Goal: Information Seeking & Learning: Learn about a topic

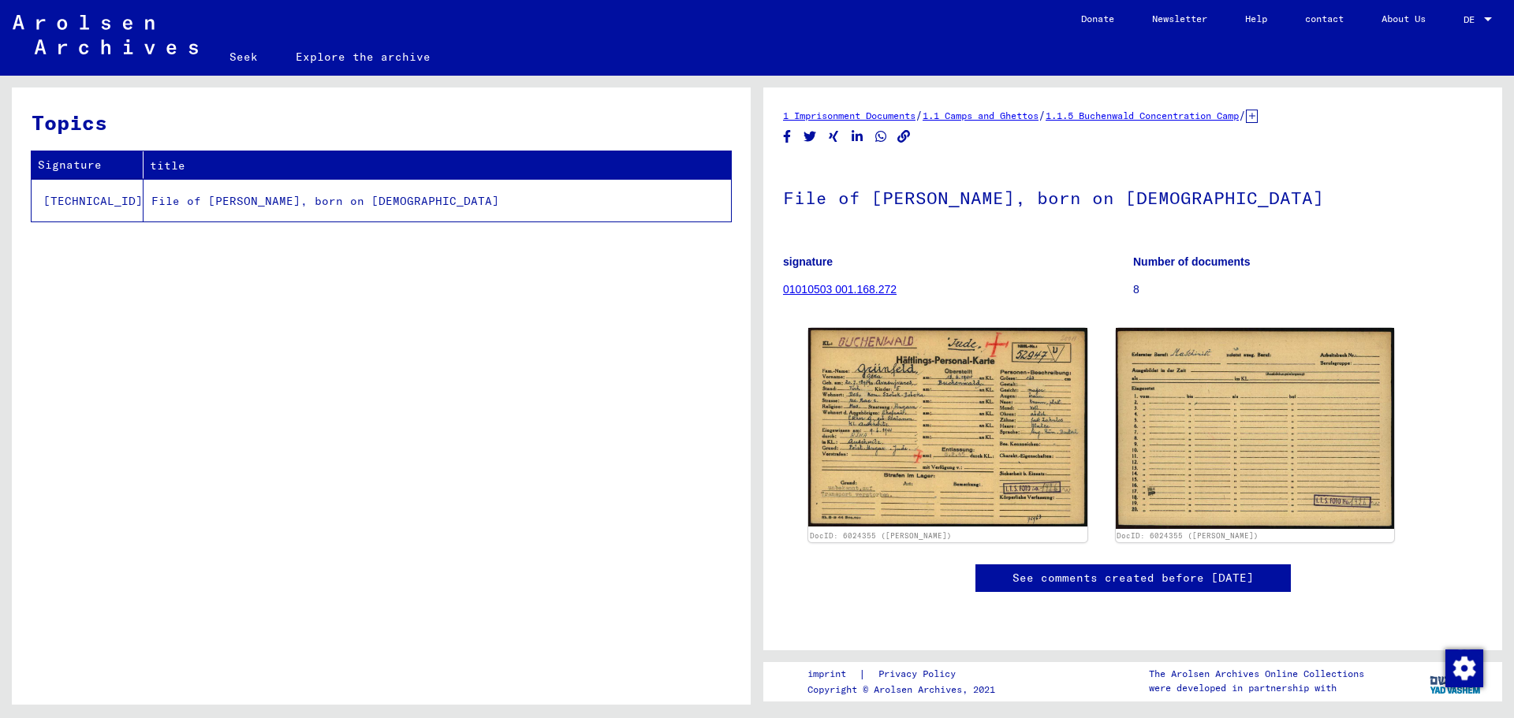
scroll to position [149, 0]
click at [1184, 570] on link "See comments created before [DATE]" at bounding box center [1133, 578] width 241 height 17
click at [841, 283] on font "01010503 001.168.272" at bounding box center [840, 289] width 114 height 13
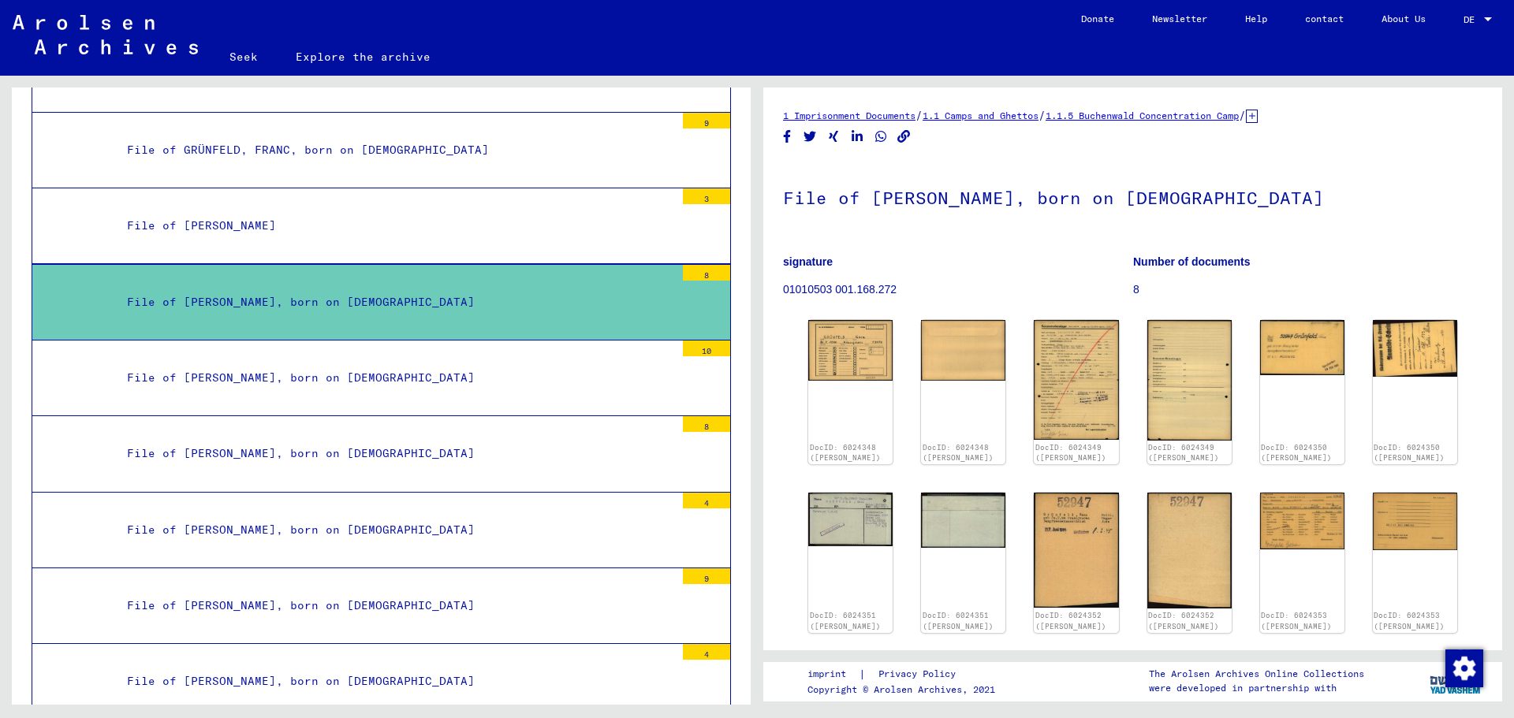
scroll to position [30639, 0]
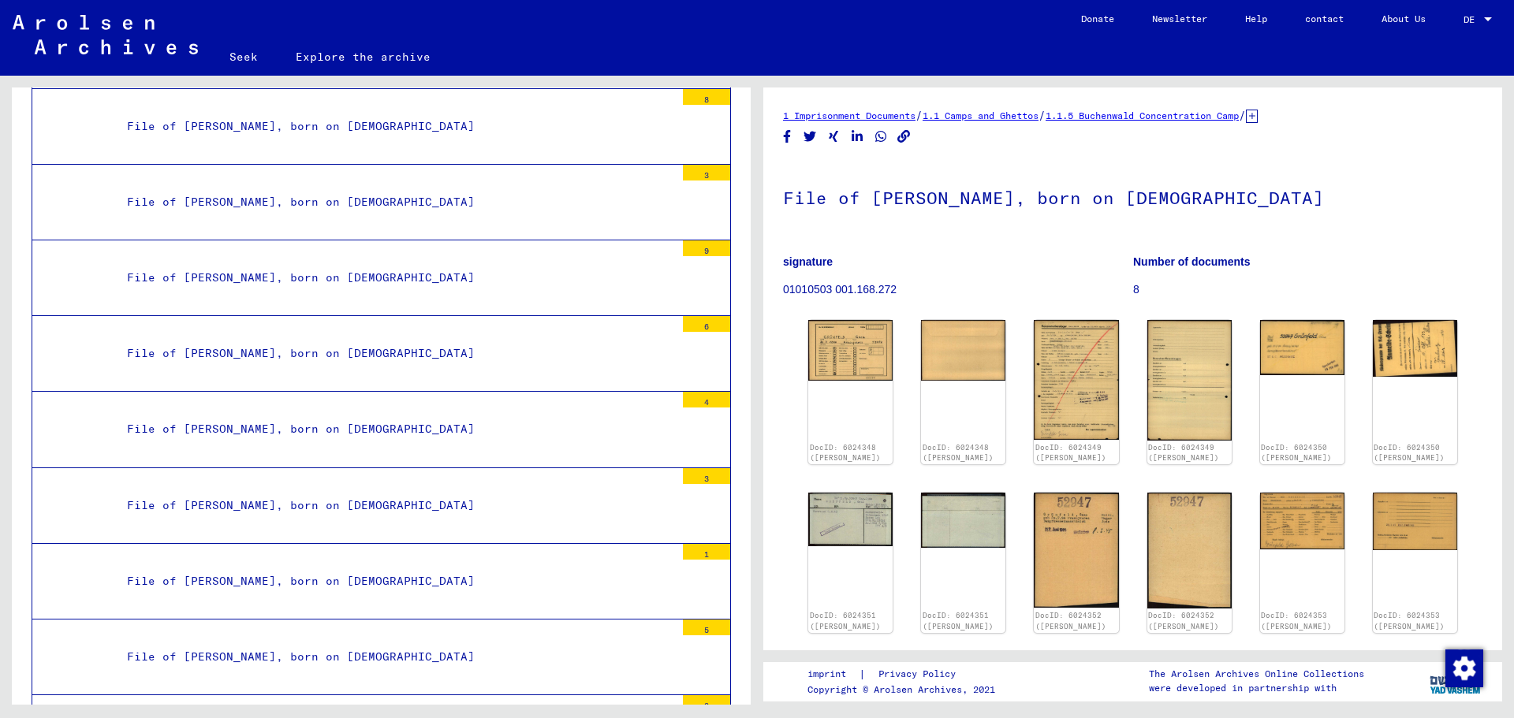
click at [963, 241] on div "File of [PERSON_NAME], born on [DEMOGRAPHIC_DATA] signature 01010503 001.168.27…" at bounding box center [1132, 238] width 699 height 152
click at [1266, 515] on img at bounding box center [1302, 520] width 89 height 60
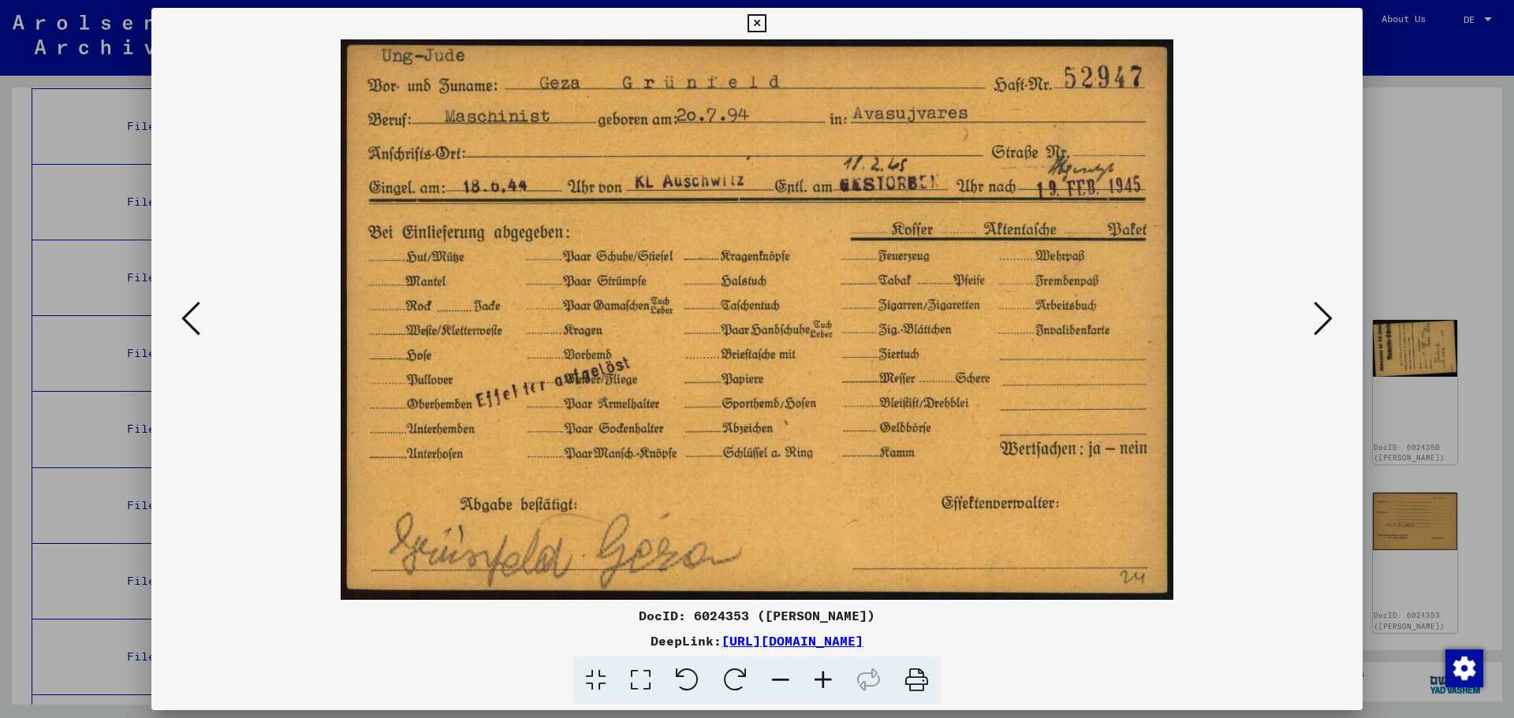
click at [759, 23] on icon at bounding box center [757, 23] width 18 height 19
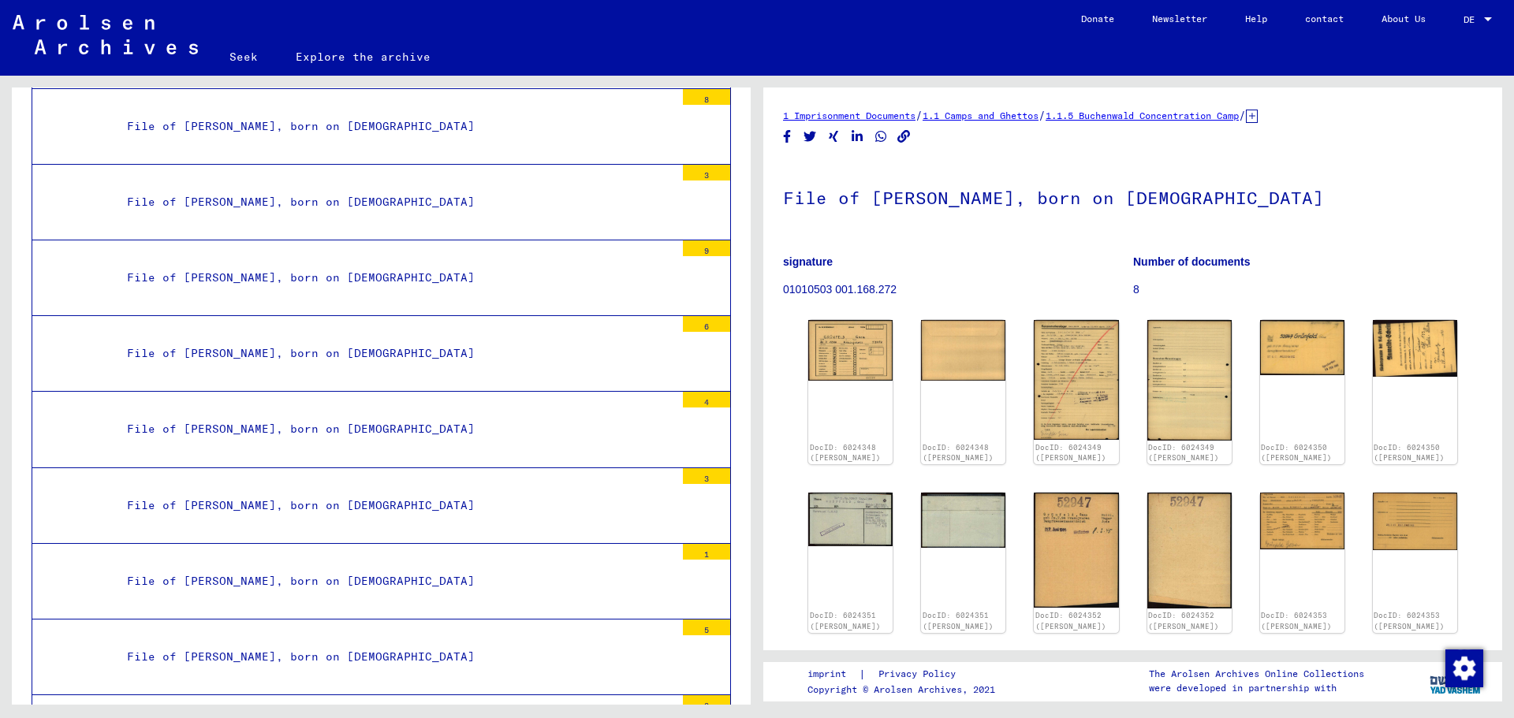
click at [1223, 116] on font "1.1.5 Buchenwald Concentration Camp" at bounding box center [1142, 116] width 193 height 12
click at [1011, 115] on font "1.1 Camps and Ghettos" at bounding box center [981, 116] width 116 height 12
click at [866, 115] on font "1 Imprisonment Documents" at bounding box center [849, 116] width 132 height 12
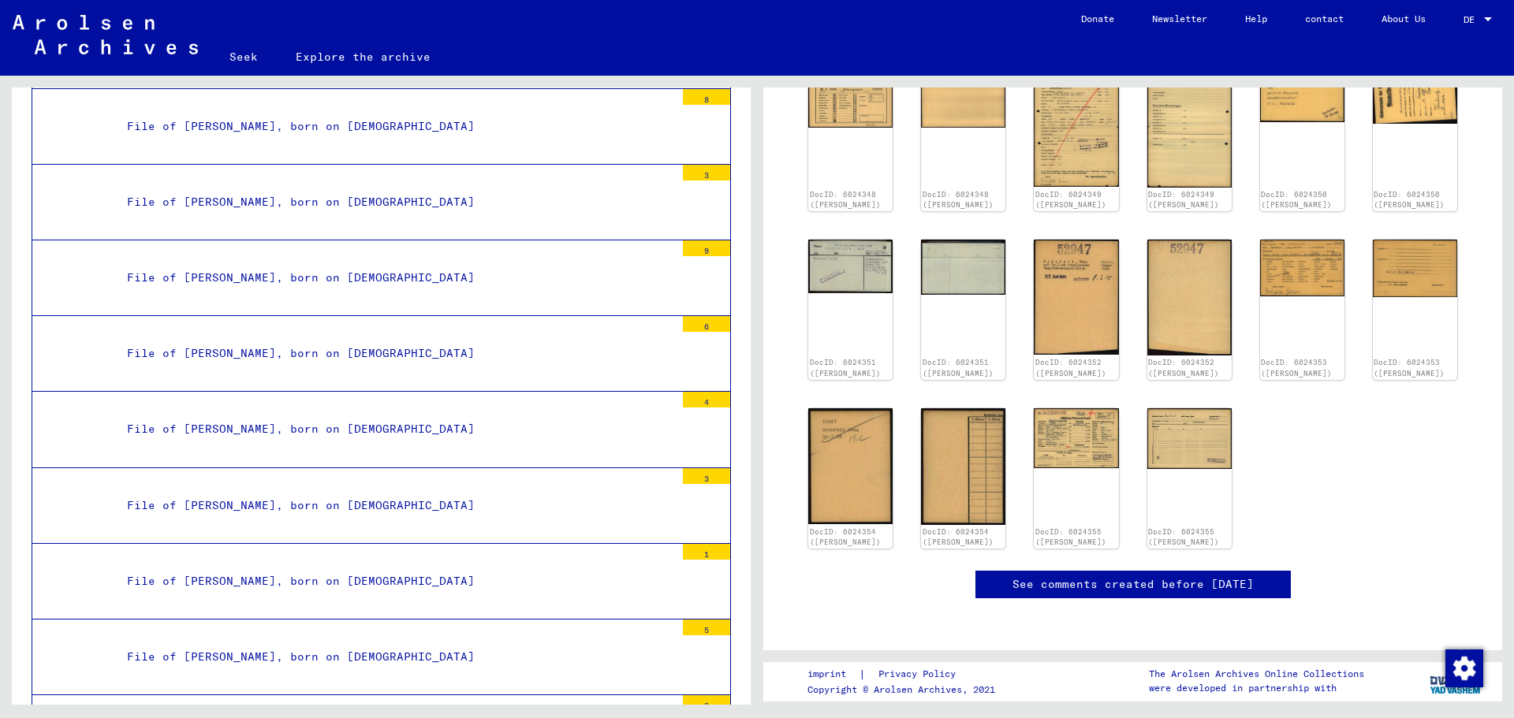
scroll to position [296, 0]
click at [1058, 406] on img at bounding box center [1076, 436] width 89 height 63
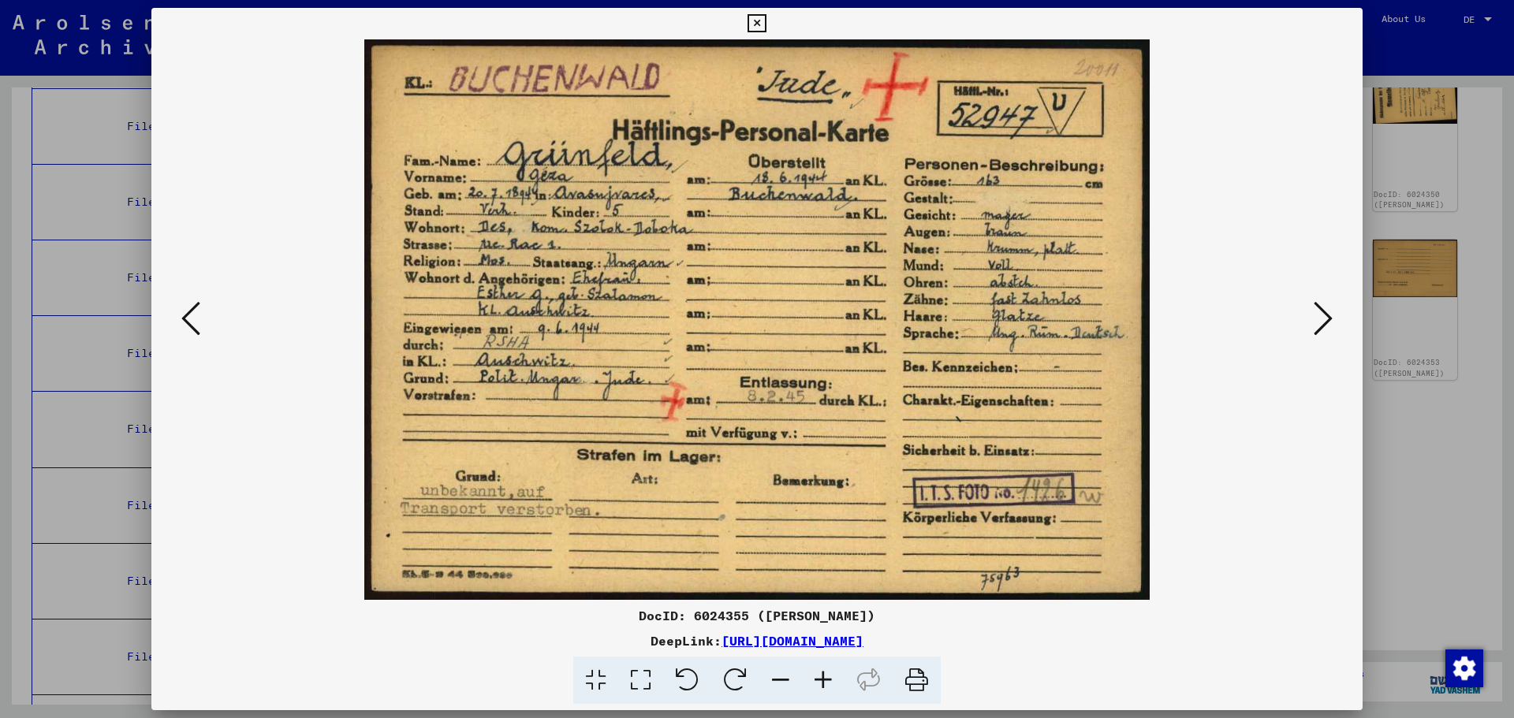
click at [748, 25] on icon at bounding box center [757, 23] width 18 height 19
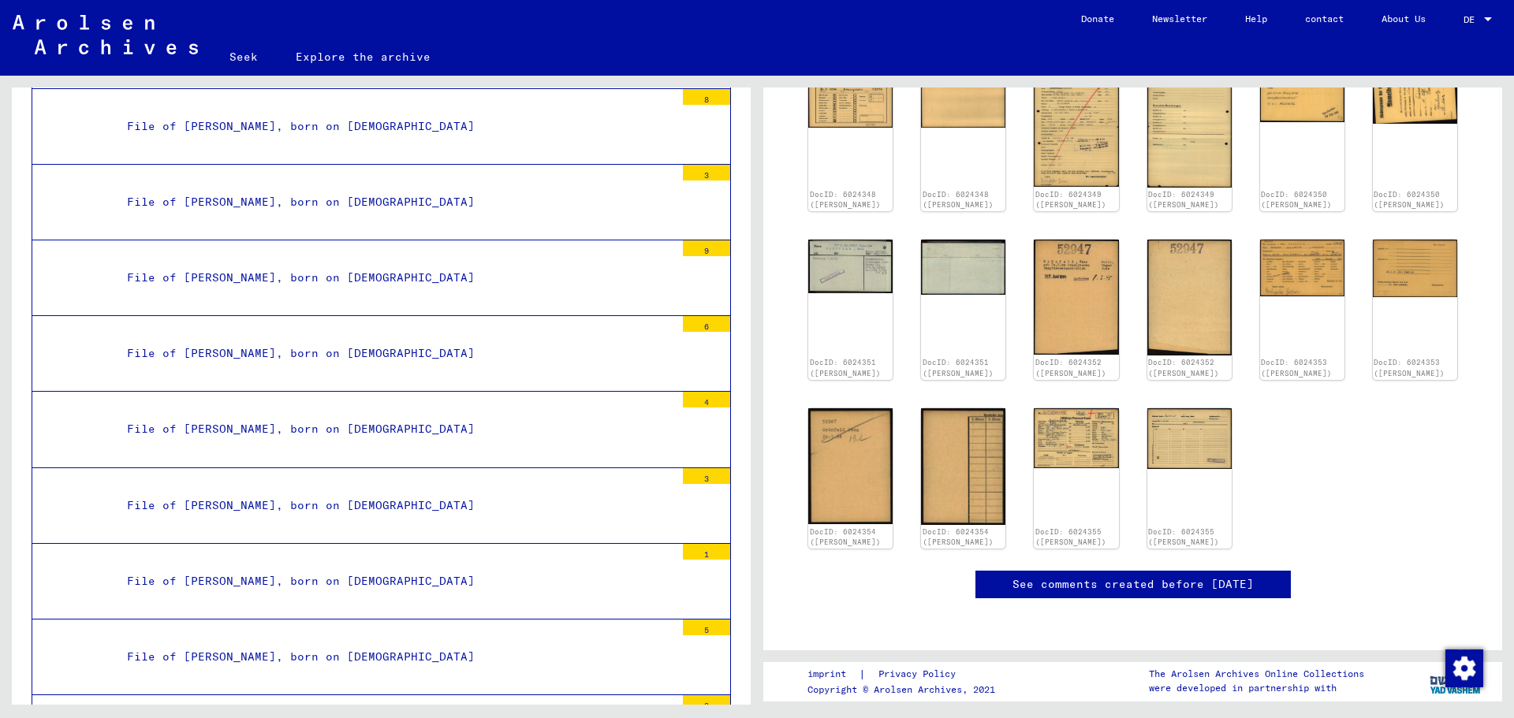
click at [1237, 21] on link "Help" at bounding box center [1256, 19] width 60 height 38
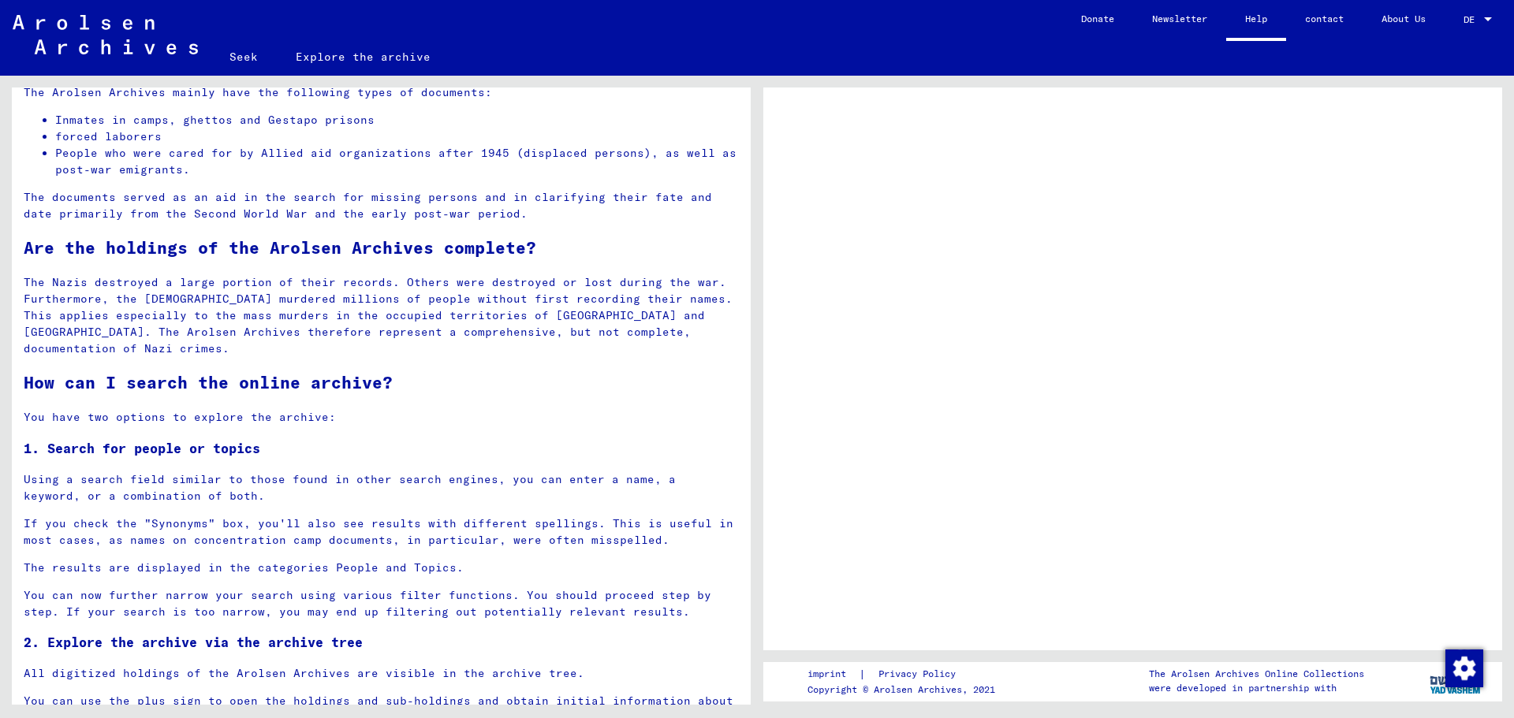
scroll to position [243, 0]
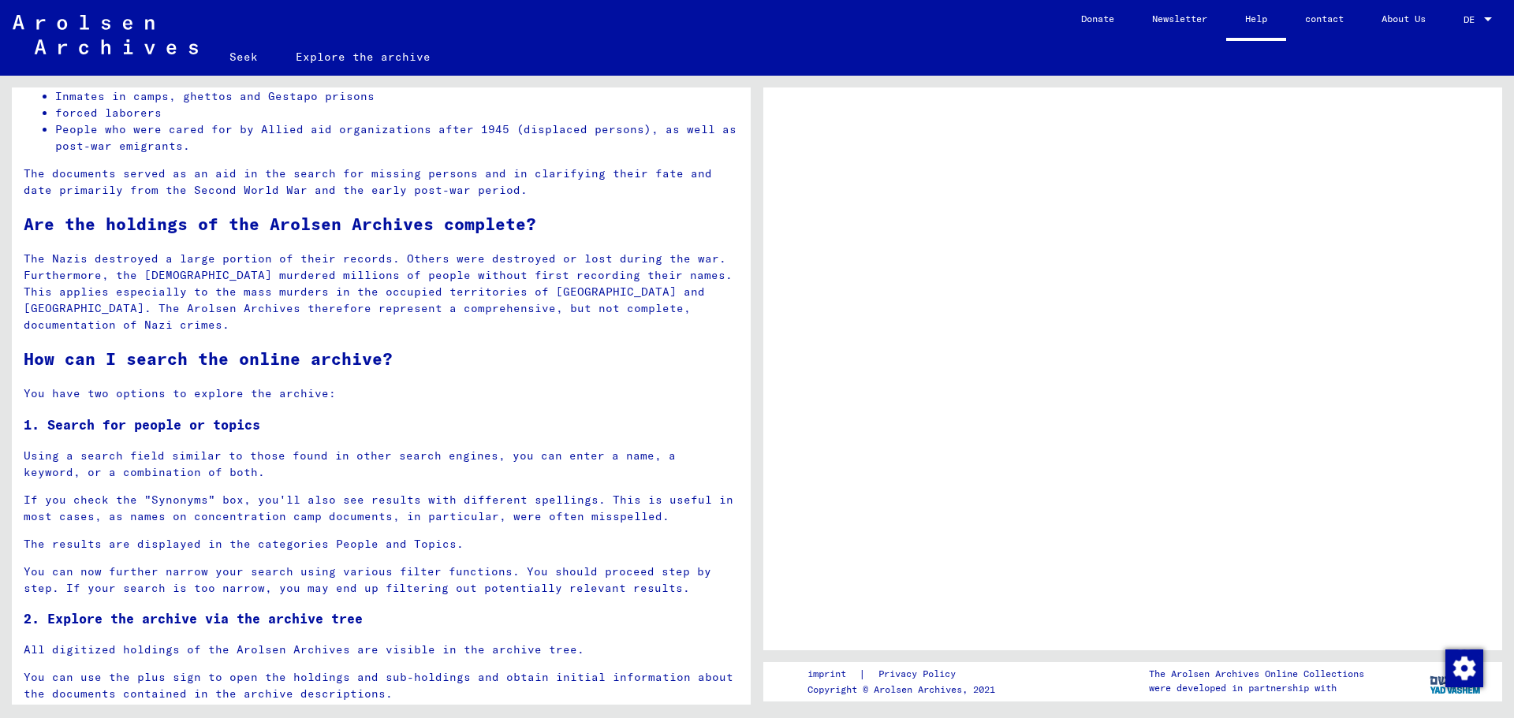
click at [785, 435] on div at bounding box center [1132, 369] width 739 height 563
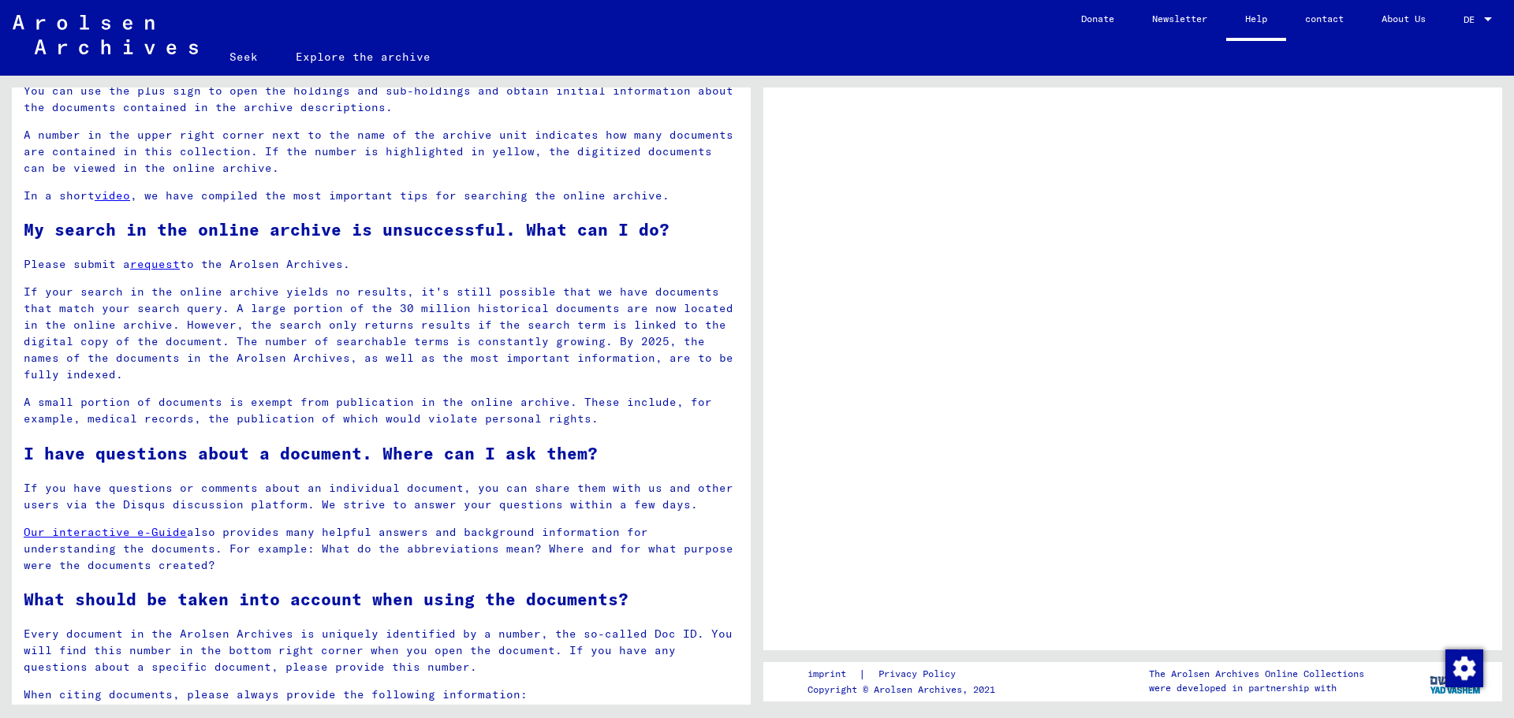
scroll to position [860, 0]
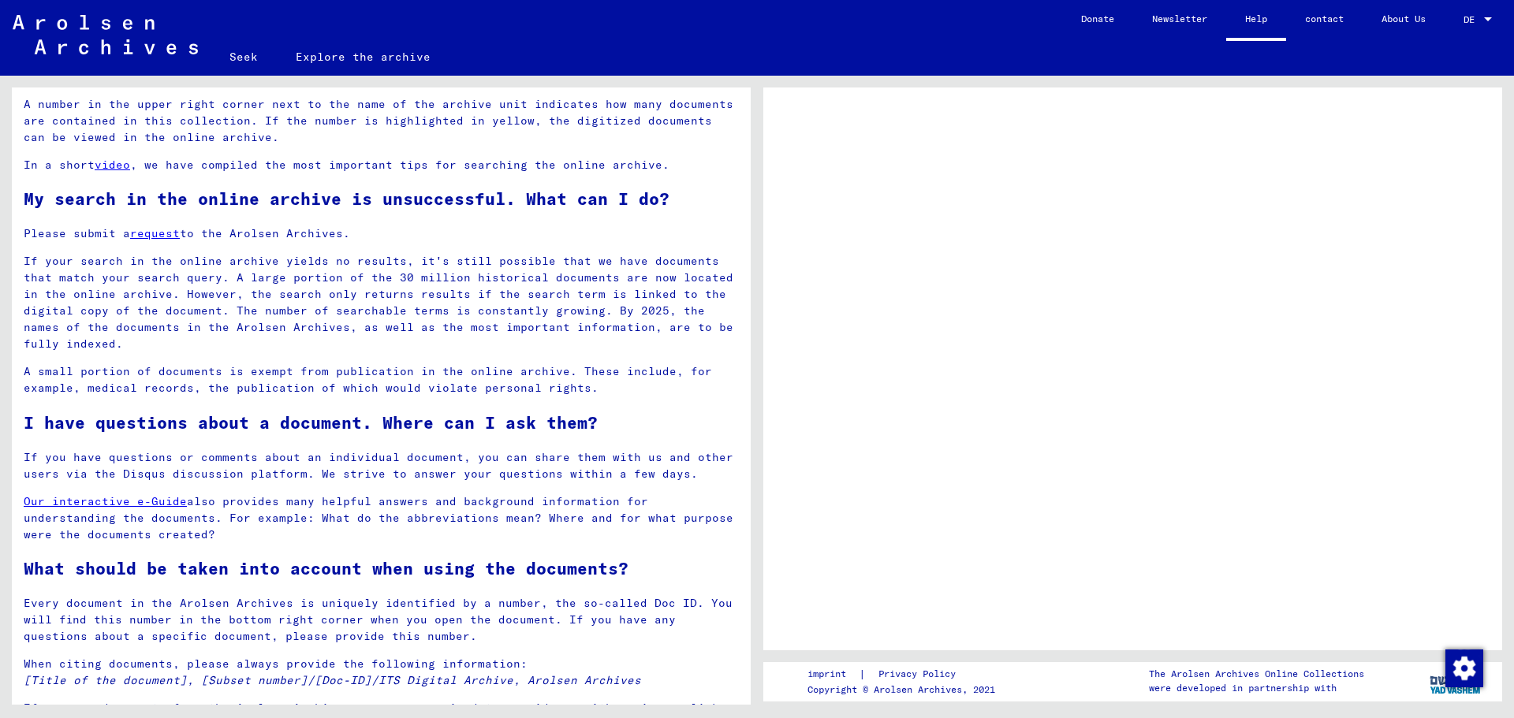
click at [171, 494] on font "Our interactive e-Guide" at bounding box center [105, 501] width 163 height 14
